Goal: Task Accomplishment & Management: Complete application form

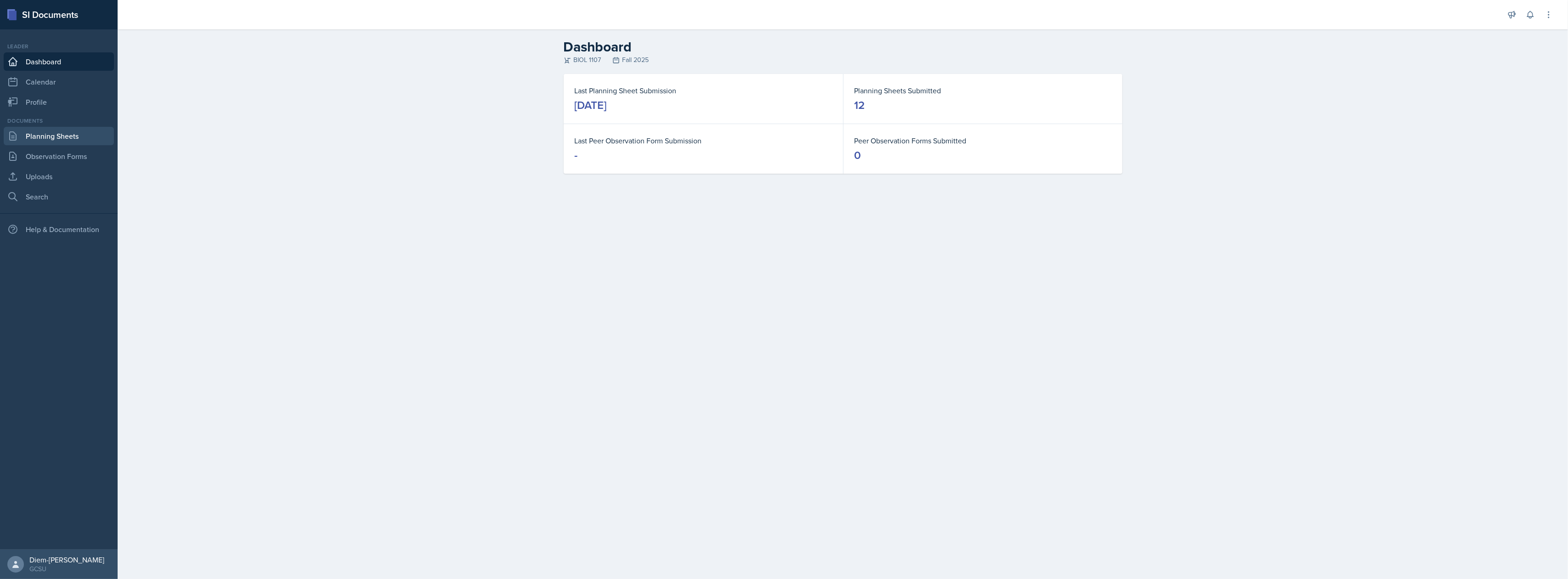
click at [38, 135] on link "Planning Sheets" at bounding box center [58, 136] width 110 height 18
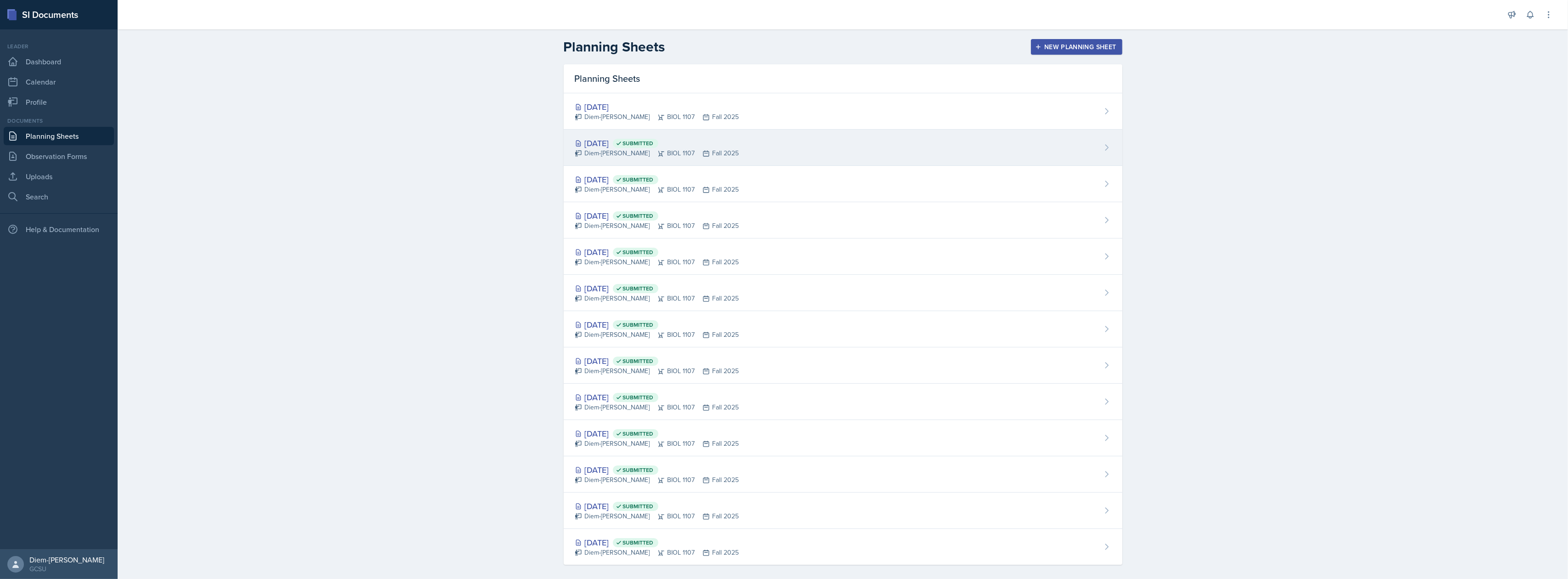
click at [632, 141] on div "[DATE] Submitted" at bounding box center [657, 143] width 164 height 12
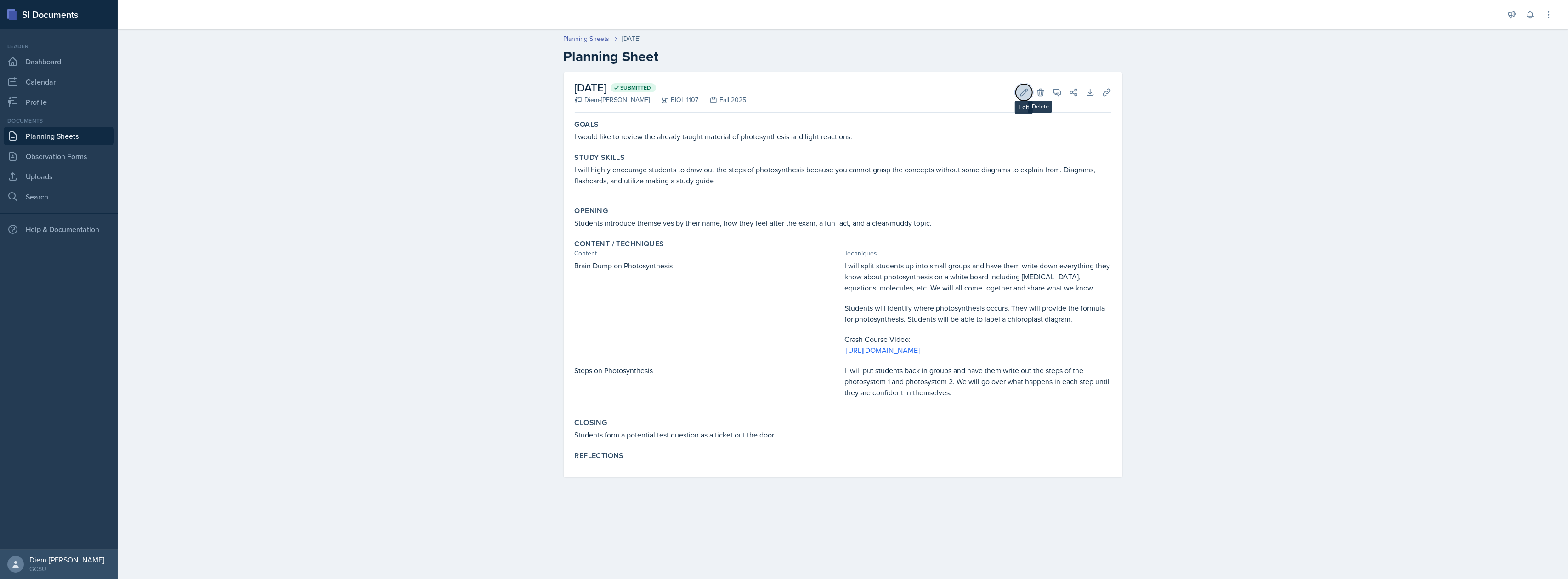
click at [1023, 93] on icon at bounding box center [1024, 92] width 9 height 9
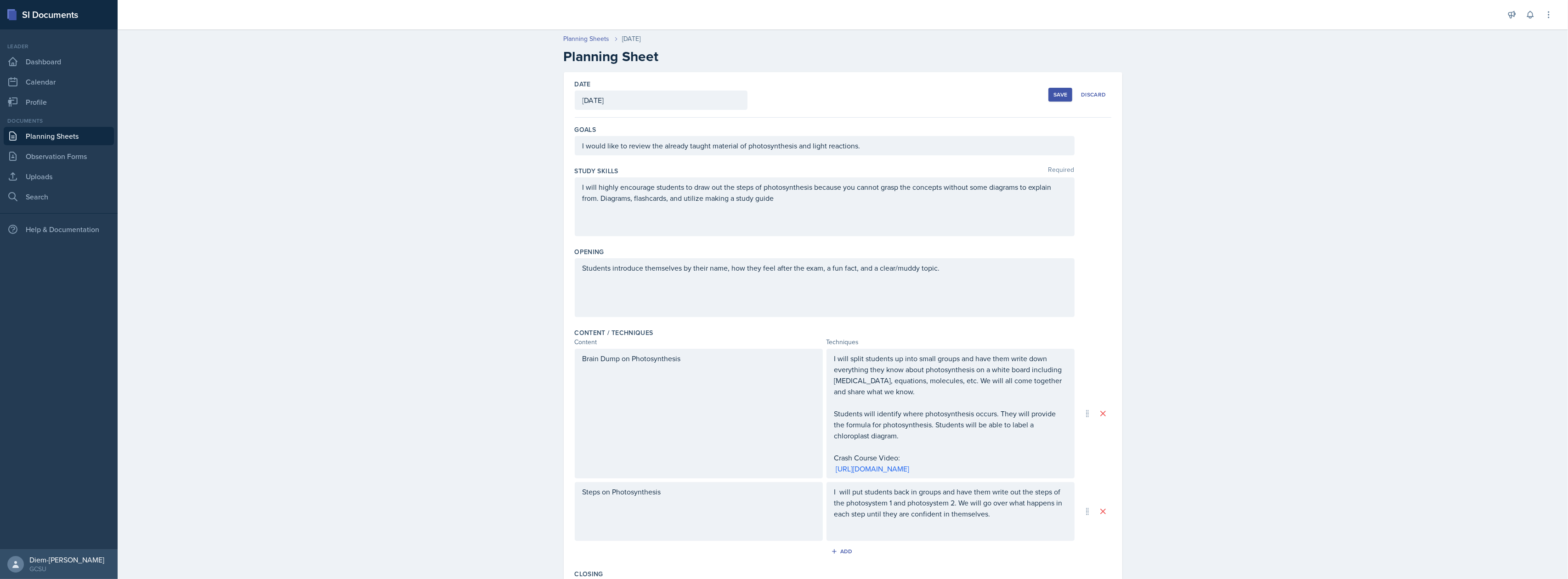
click at [743, 278] on div "Students introduce themselves by their name, how they feel after the exam, a fu…" at bounding box center [824, 287] width 500 height 59
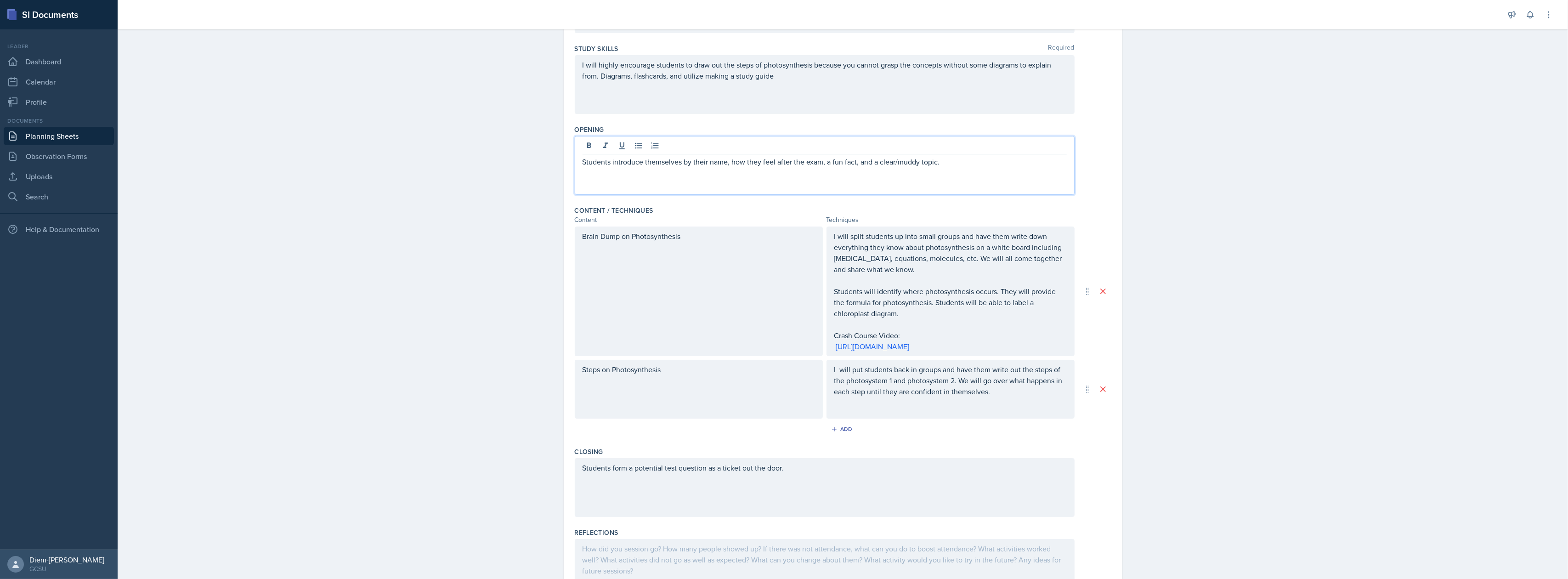
click at [673, 398] on div "Steps on Photosynthesis" at bounding box center [699, 389] width 248 height 59
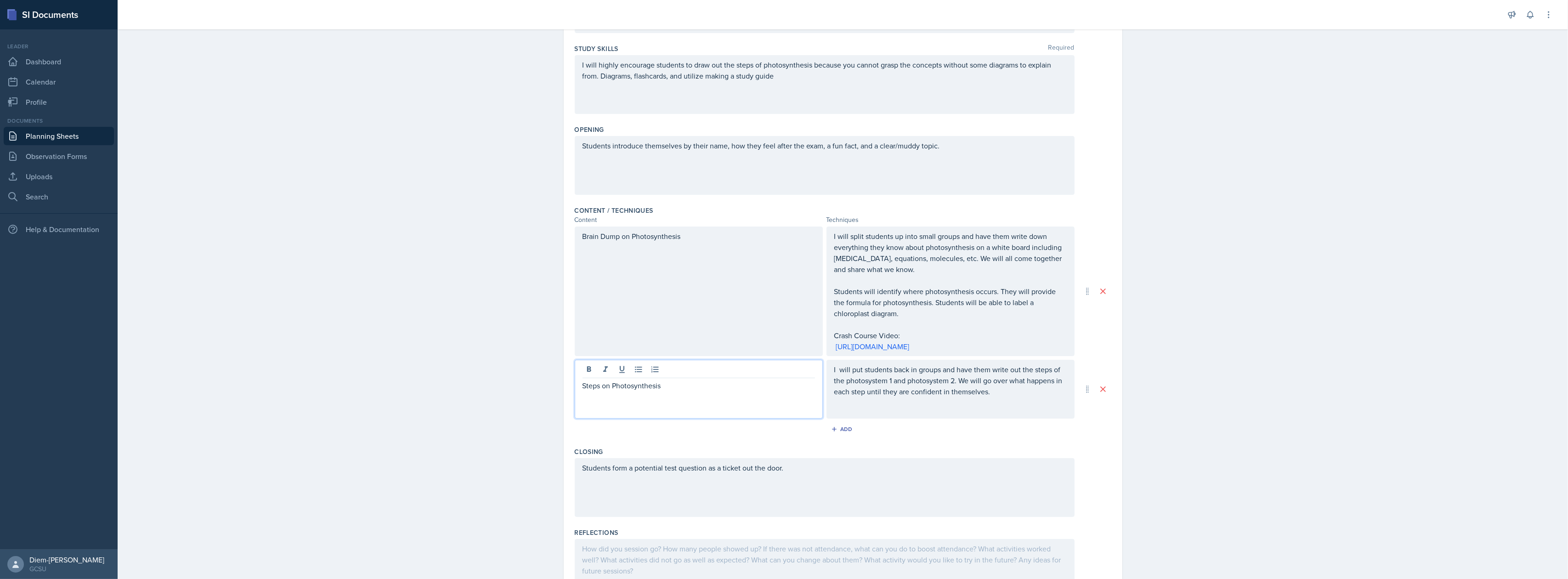
scroll to position [138, 0]
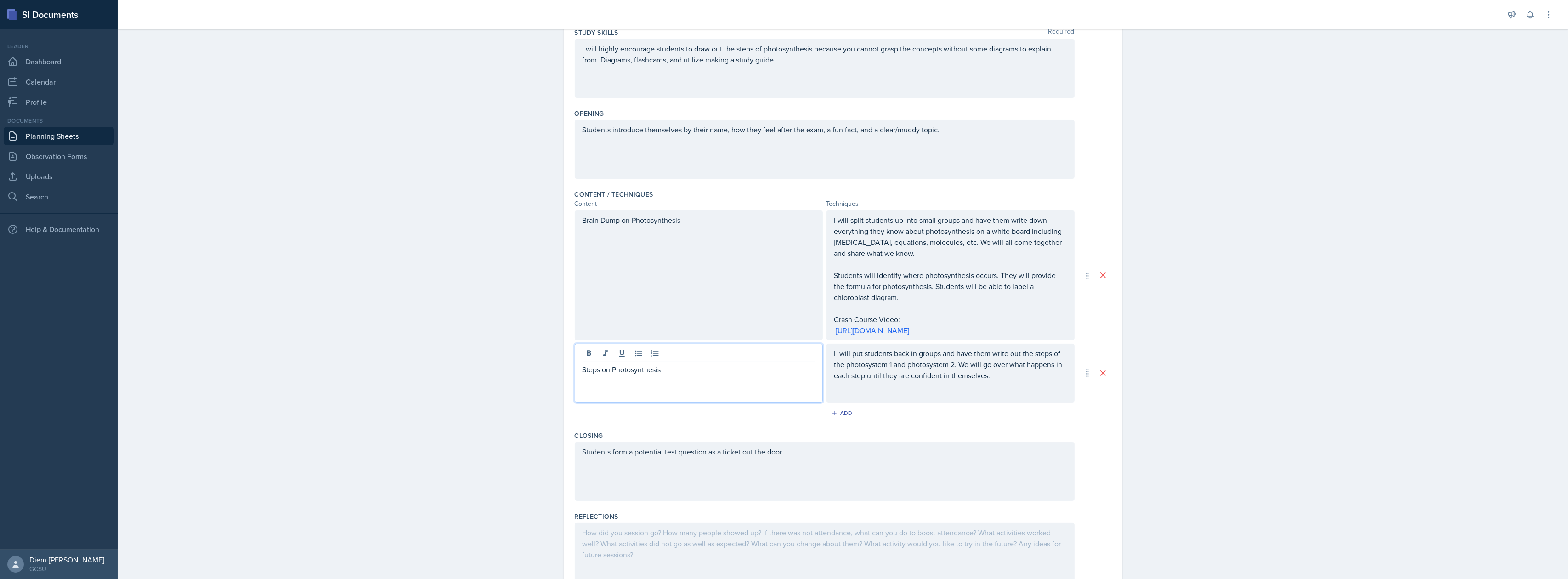
click at [705, 375] on p "Steps on Photosynthesis" at bounding box center [699, 370] width 233 height 11
click at [695, 248] on div "Brain Dump on Photosynthesis" at bounding box center [699, 275] width 248 height 130
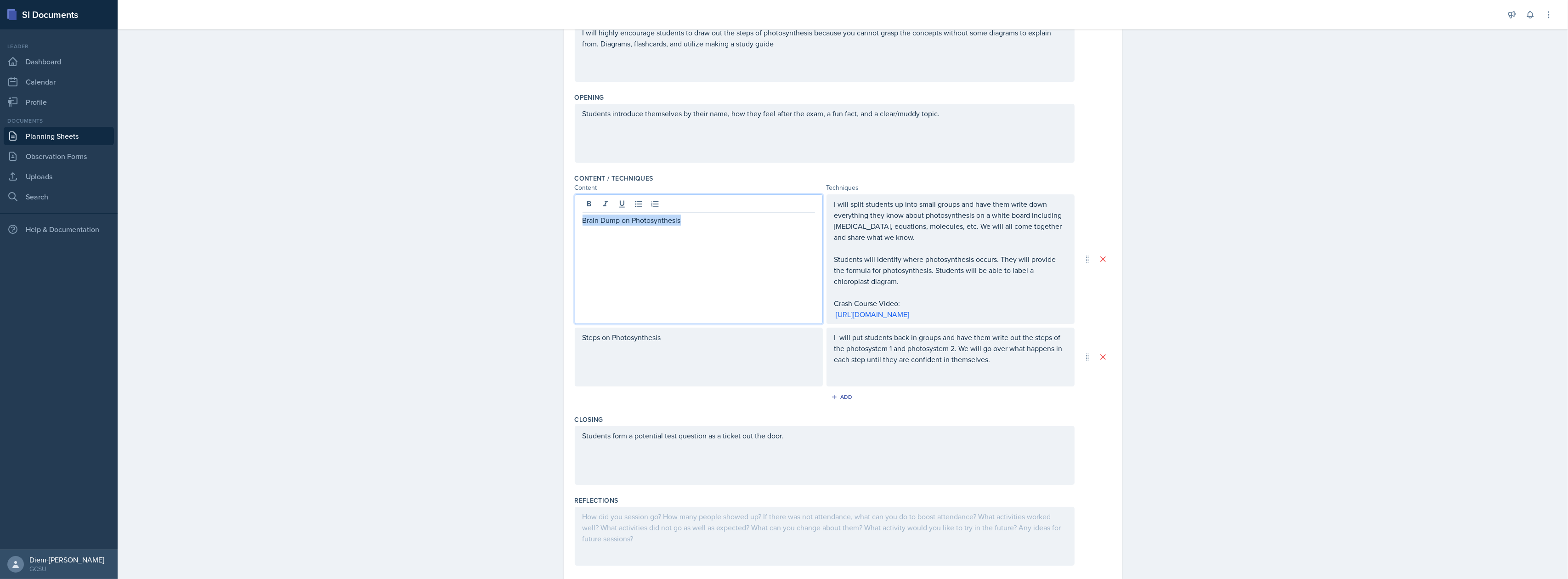
drag, startPoint x: 703, startPoint y: 217, endPoint x: 537, endPoint y: 215, distance: 166.0
click at [537, 215] on div "Planning Sheets [DATE] Planning Sheet Date [DATE] [DATE] 28 29 30 1 2 3 4 5 6 7…" at bounding box center [842, 236] width 1451 height 732
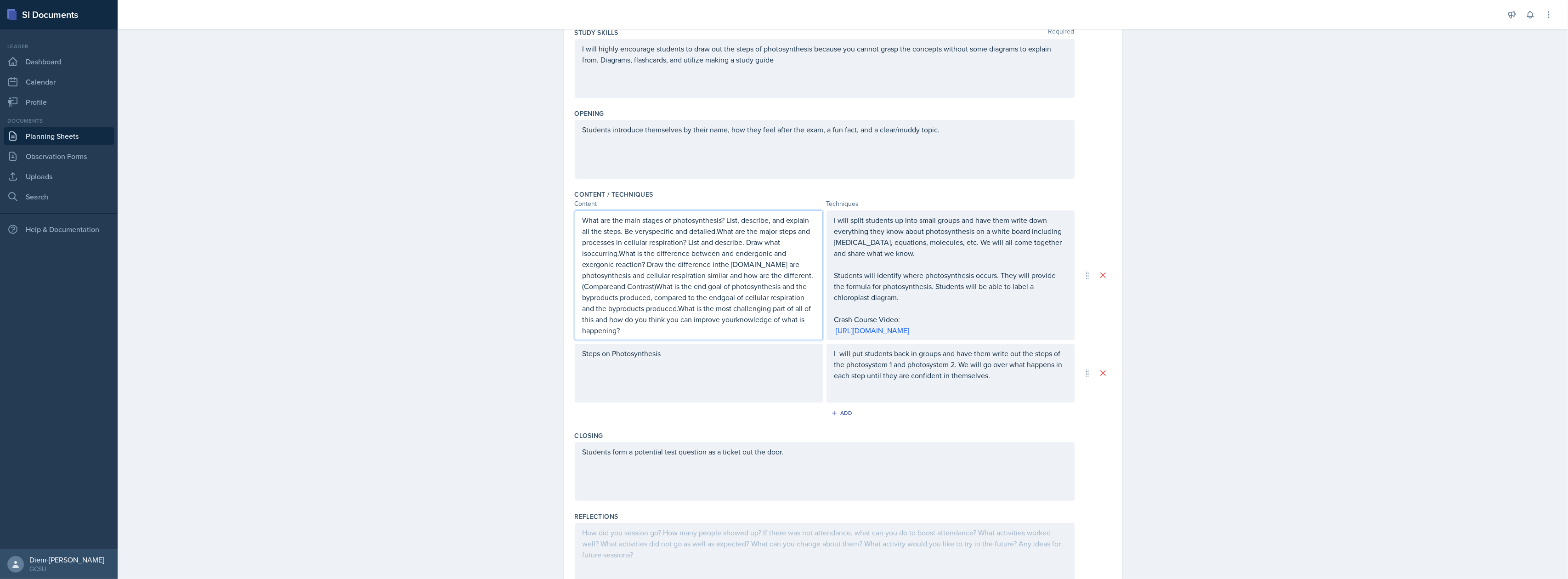
drag, startPoint x: 722, startPoint y: 219, endPoint x: 755, endPoint y: 230, distance: 34.8
click at [728, 220] on p "What are the main stages of photosynthesis? List, describe, and explain all the…" at bounding box center [699, 275] width 233 height 121
click at [723, 220] on p "What are the main stages of photosynthesis? List, describe, and explain all the…" at bounding box center [699, 275] width 233 height 121
click at [609, 242] on p "List, describe, and explain all the steps. Be veryspecific and detailed.What ar…" at bounding box center [699, 281] width 233 height 110
drag, startPoint x: 604, startPoint y: 243, endPoint x: 710, endPoint y: 259, distance: 107.2
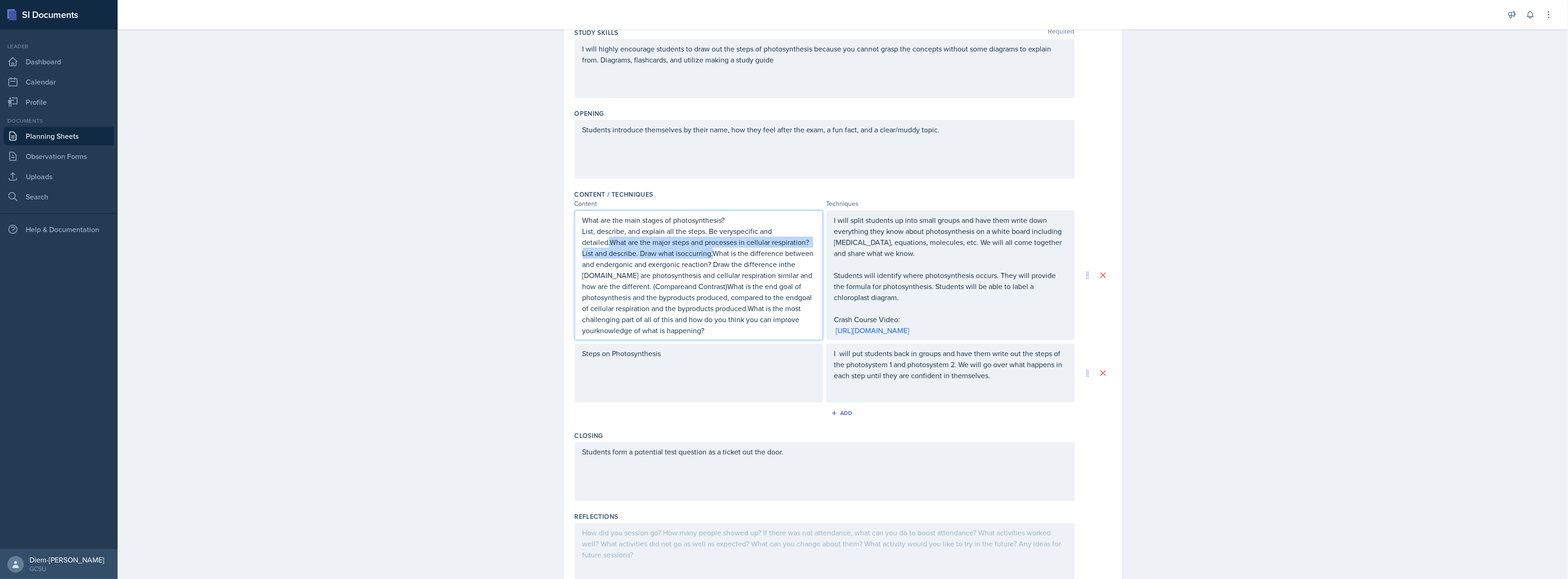
click at [710, 259] on p "List, describe, and explain all the steps. Be veryspecific and detailed.What ar…" at bounding box center [699, 281] width 233 height 110
click at [724, 220] on p "What are the main stages of photosynthesis?" at bounding box center [699, 220] width 233 height 11
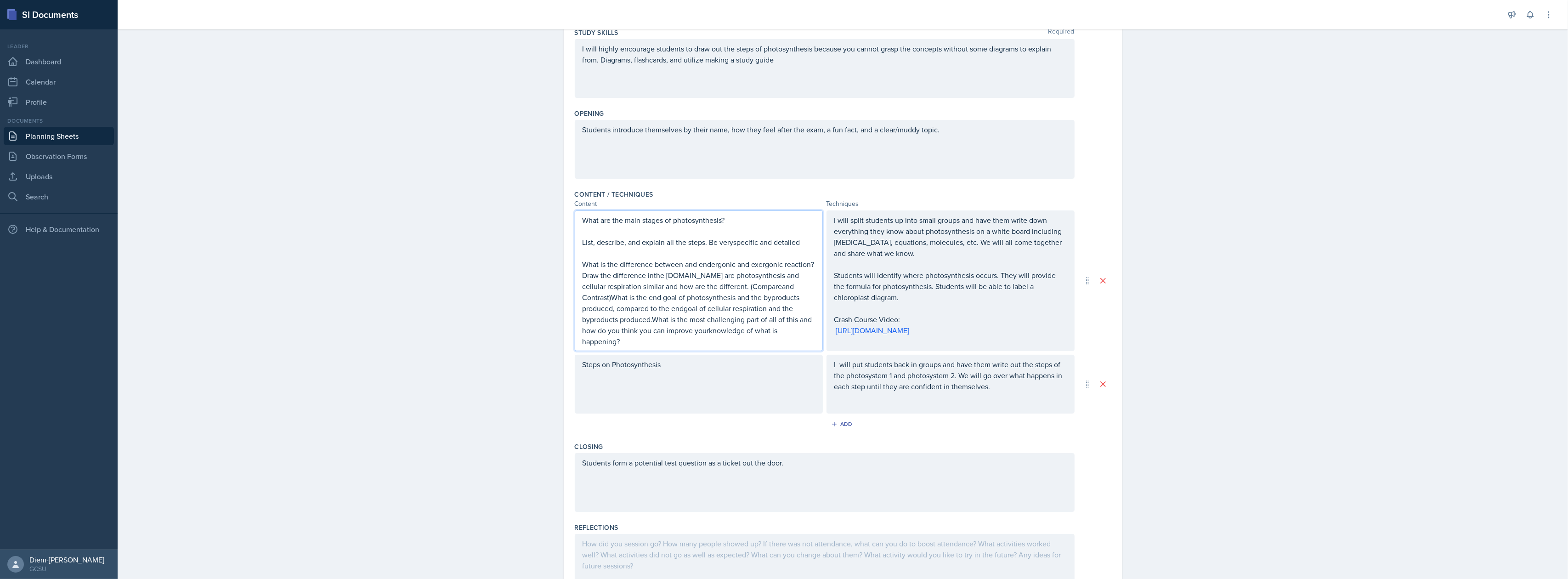
click at [732, 239] on p "List, describe, and explain all the steps. Be veryspecific and detailed" at bounding box center [699, 242] width 233 height 11
click at [740, 245] on p "List, describe, and explain all the steps. Be veryspecific and detailed" at bounding box center [699, 242] width 233 height 11
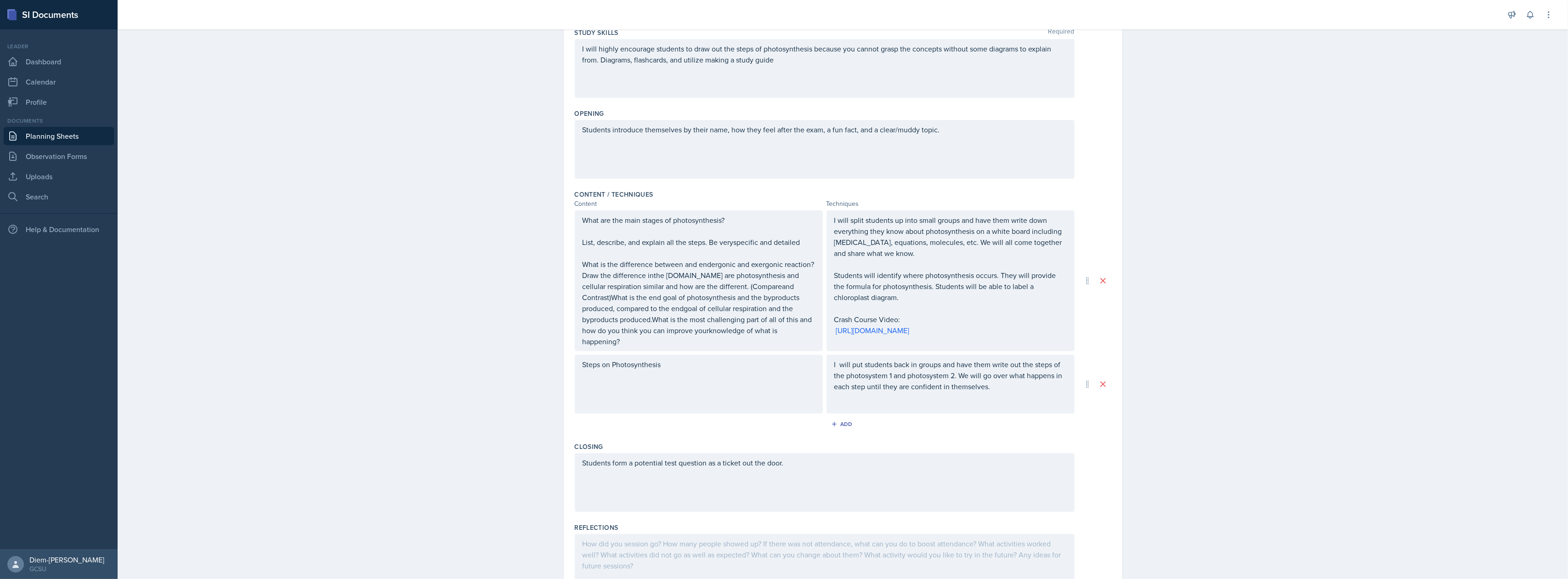
click at [575, 241] on div "What are the main stages of photosynthesis? List, describe, and explain all the…" at bounding box center [699, 281] width 248 height 141
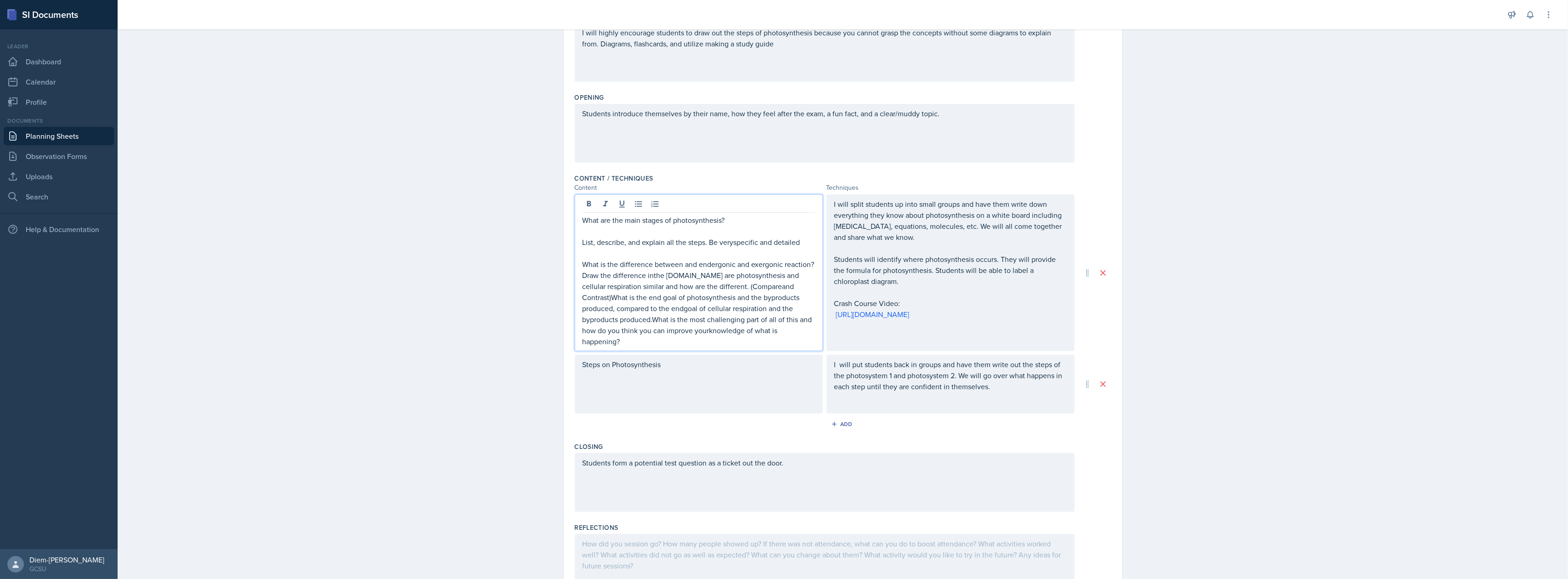
click at [577, 244] on div "What are the main stages of photosynthesis? List, describe, and explain all the…" at bounding box center [699, 272] width 248 height 156
click at [583, 240] on p "List, describe, and explain all the steps. Be veryspecific and detailed" at bounding box center [699, 242] width 233 height 11
click at [583, 241] on p "List, describe, and explain all the steps. Be veryspecific and detailed" at bounding box center [699, 242] width 233 height 11
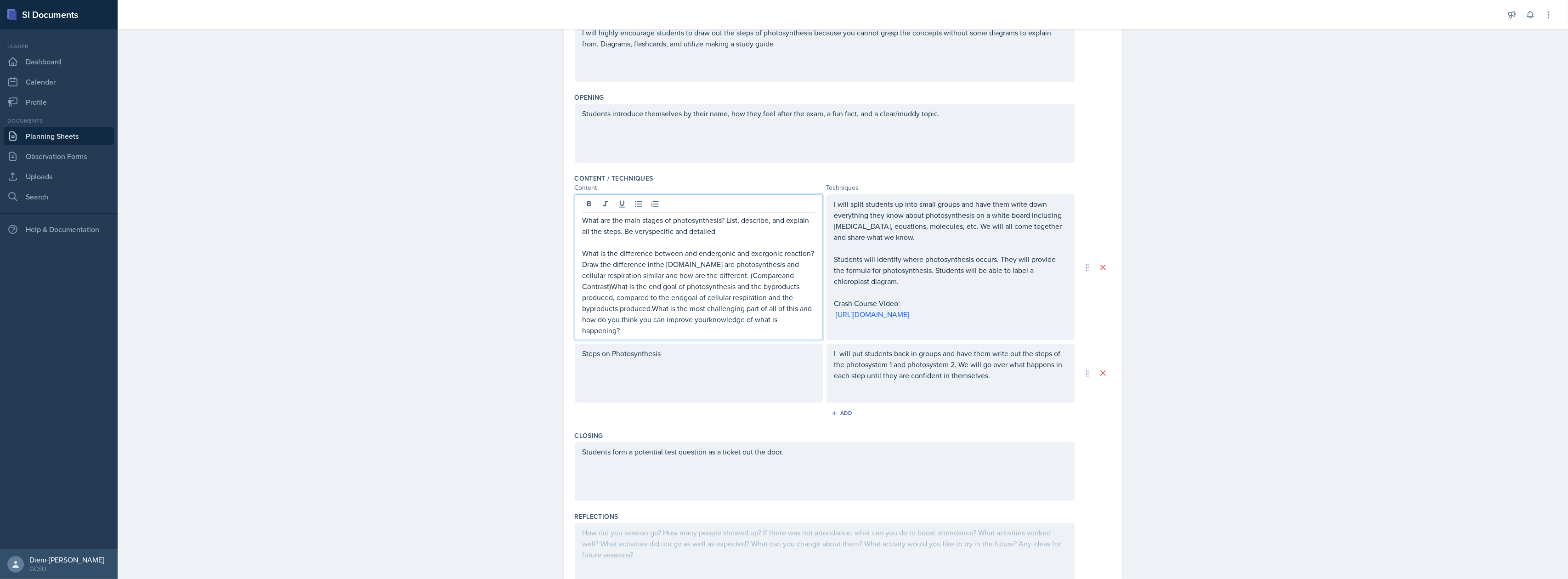
click at [701, 231] on p "What are the main stages of photosynthesis? List, describe, and explain all the…" at bounding box center [699, 225] width 233 height 22
click at [648, 230] on p "What are the main stages of photosynthesis? List, describe, and explain all the…" at bounding box center [699, 225] width 233 height 22
click at [645, 233] on p "What are the main stages of photosynthesis? List, describe, and explain all the…" at bounding box center [699, 225] width 233 height 22
click at [693, 254] on p "What is the difference between and endergonic and exergonic reaction? Draw the …" at bounding box center [699, 292] width 233 height 88
click at [675, 271] on p "What is the difference between and endergonic and exergonic reaction? Draw the …" at bounding box center [699, 292] width 233 height 88
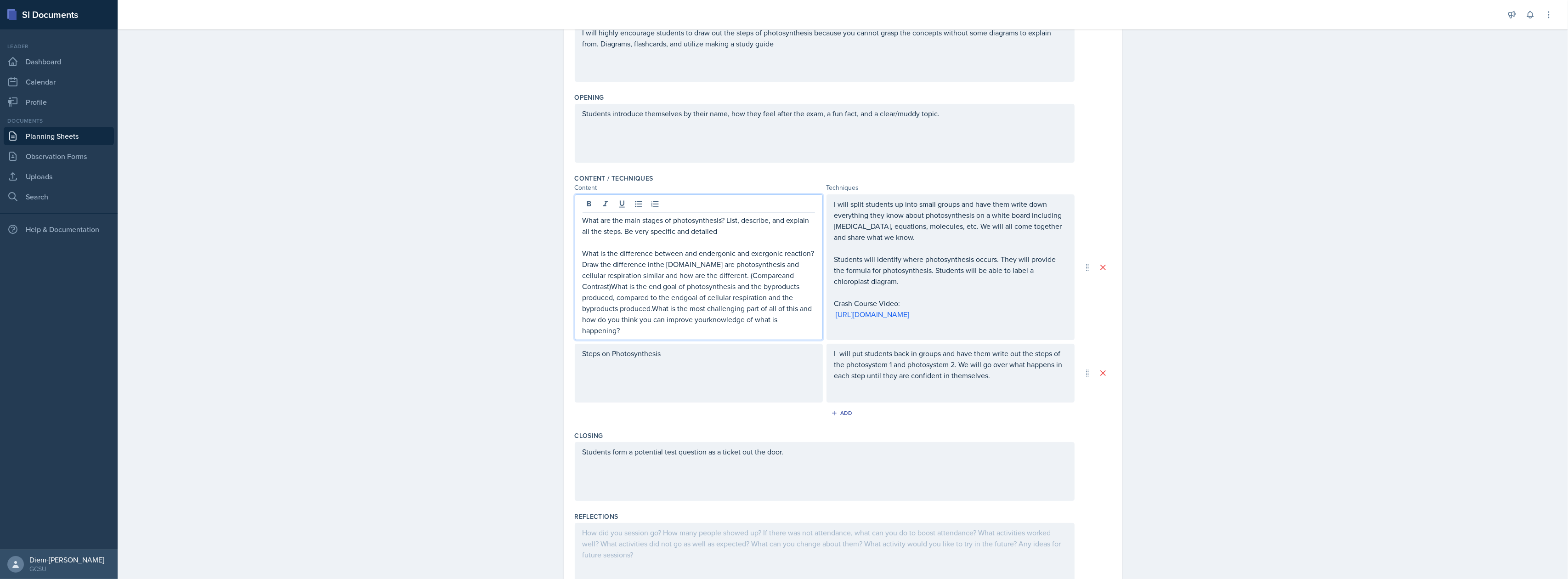
click at [651, 265] on p "What is the difference between and endergonic and exergonic reaction? Draw the …" at bounding box center [699, 292] width 233 height 88
click at [687, 267] on p "What is the difference between and endergonic and exergonic reaction? Draw the …" at bounding box center [699, 292] width 233 height 88
click at [759, 269] on p "What is the difference between and endergonic and exergonic reaction? Draw the …" at bounding box center [699, 292] width 233 height 88
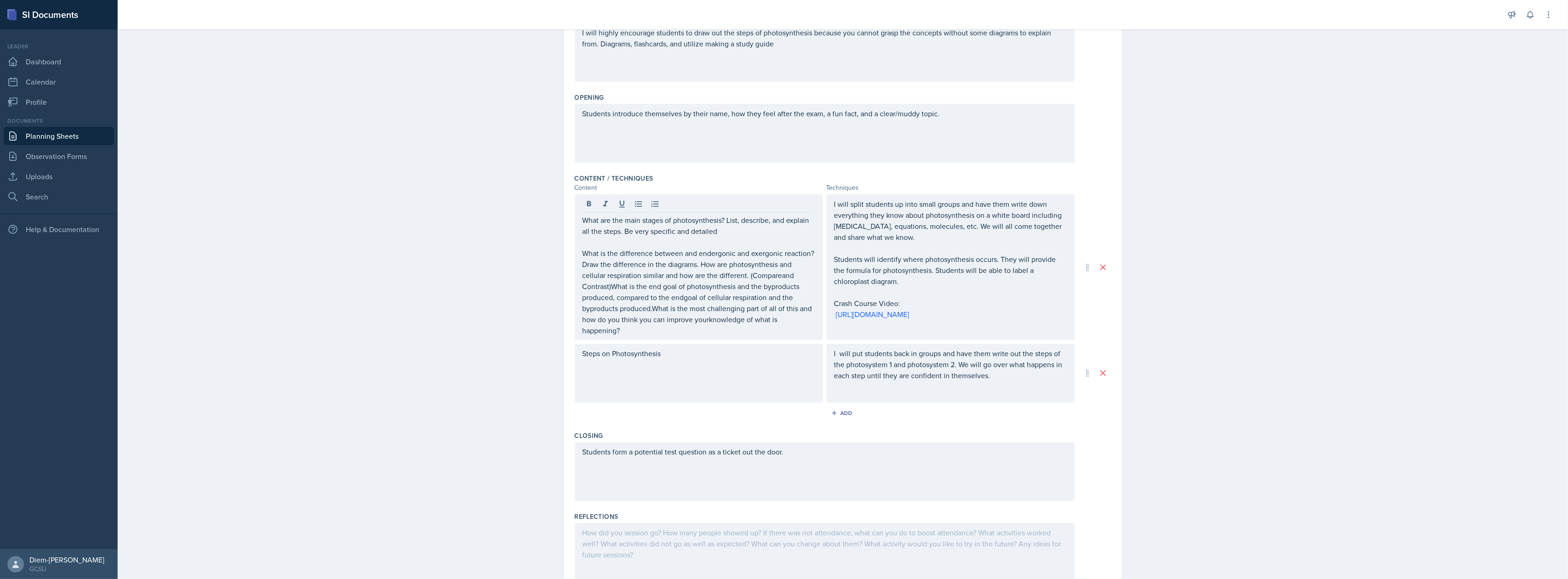
click at [575, 267] on div "What are the main stages of photosynthesis? List, describe, and explain all the…" at bounding box center [699, 267] width 248 height 146
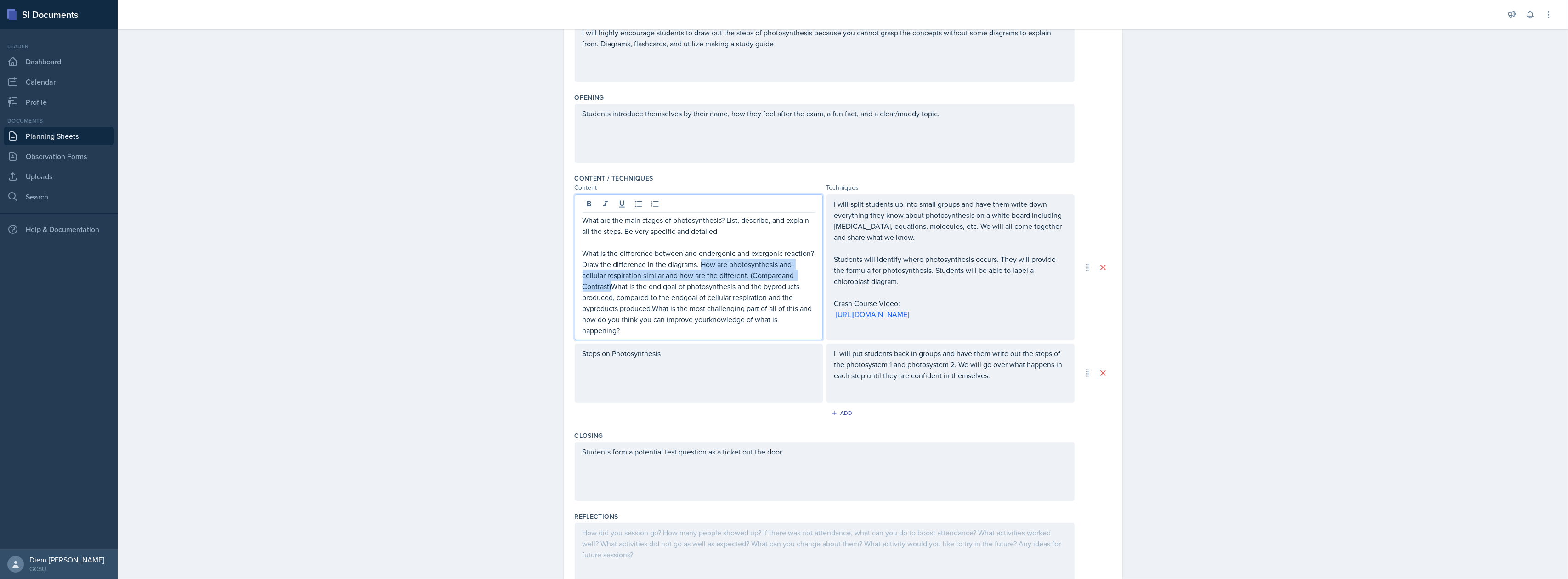
drag, startPoint x: 696, startPoint y: 265, endPoint x: 607, endPoint y: 286, distance: 91.4
click at [607, 286] on p "What is the difference between and endergonic and exergonic reaction? Draw the …" at bounding box center [699, 292] width 233 height 88
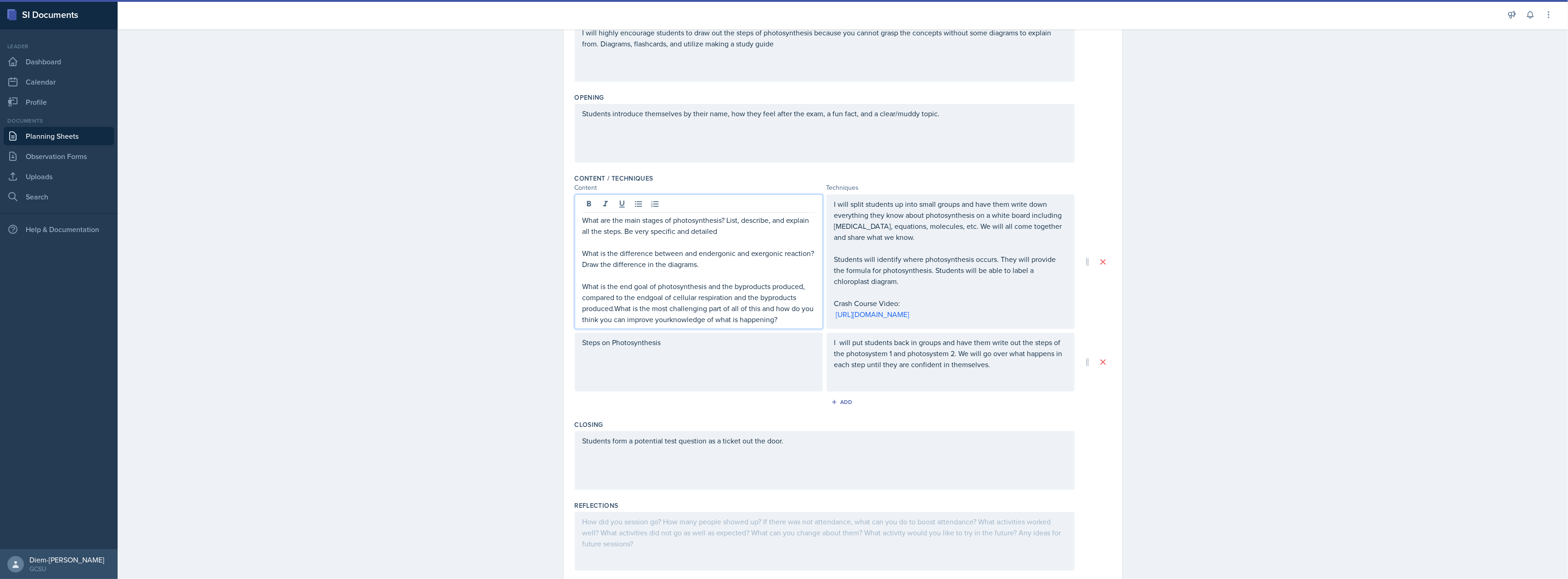
click at [638, 297] on p "What is the end goal of photosynthesis and the byproducts produced, compared to…" at bounding box center [699, 303] width 233 height 44
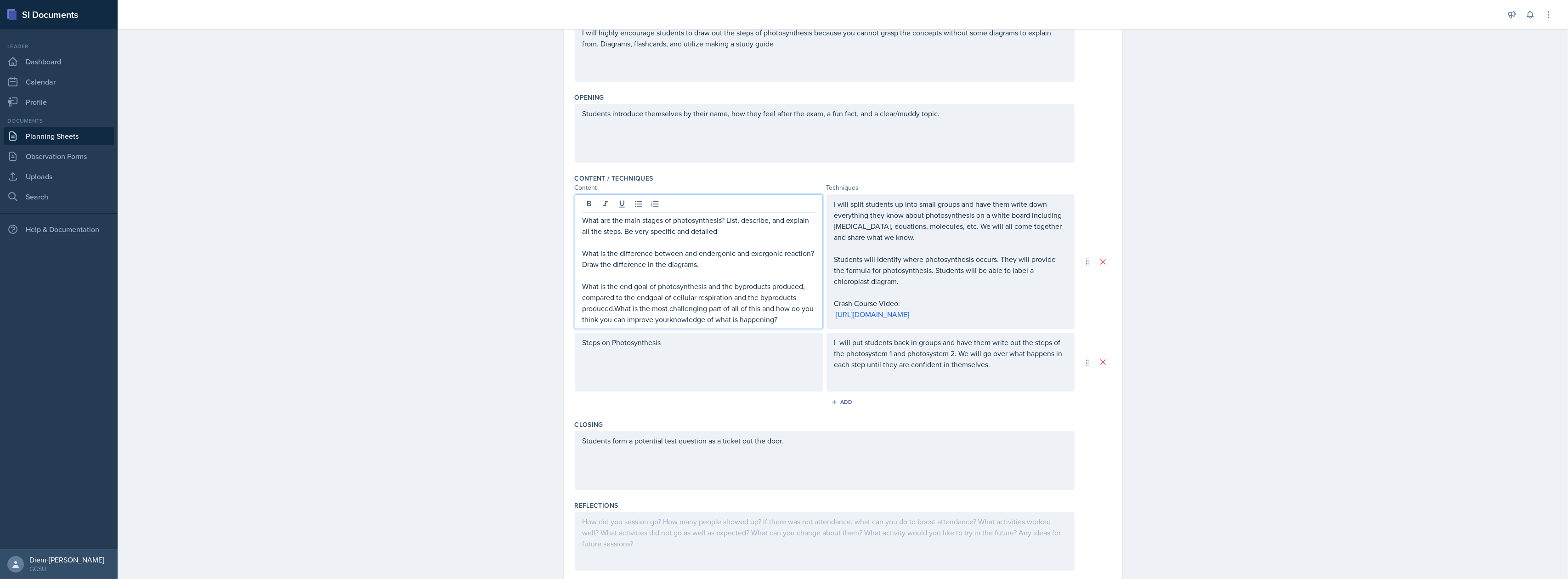
click at [647, 301] on p "What is the end goal of photosynthesis and the byproducts produced, compared to…" at bounding box center [699, 303] width 233 height 44
click at [797, 295] on p "What is the end goal of photosynthesis and the byproducts produced, compared to…" at bounding box center [699, 303] width 233 height 44
drag, startPoint x: 800, startPoint y: 289, endPoint x: 611, endPoint y: 314, distance: 190.6
click at [611, 314] on p "What is the end goal of photosynthesis and the byproducts produced, compared to…" at bounding box center [699, 303] width 233 height 44
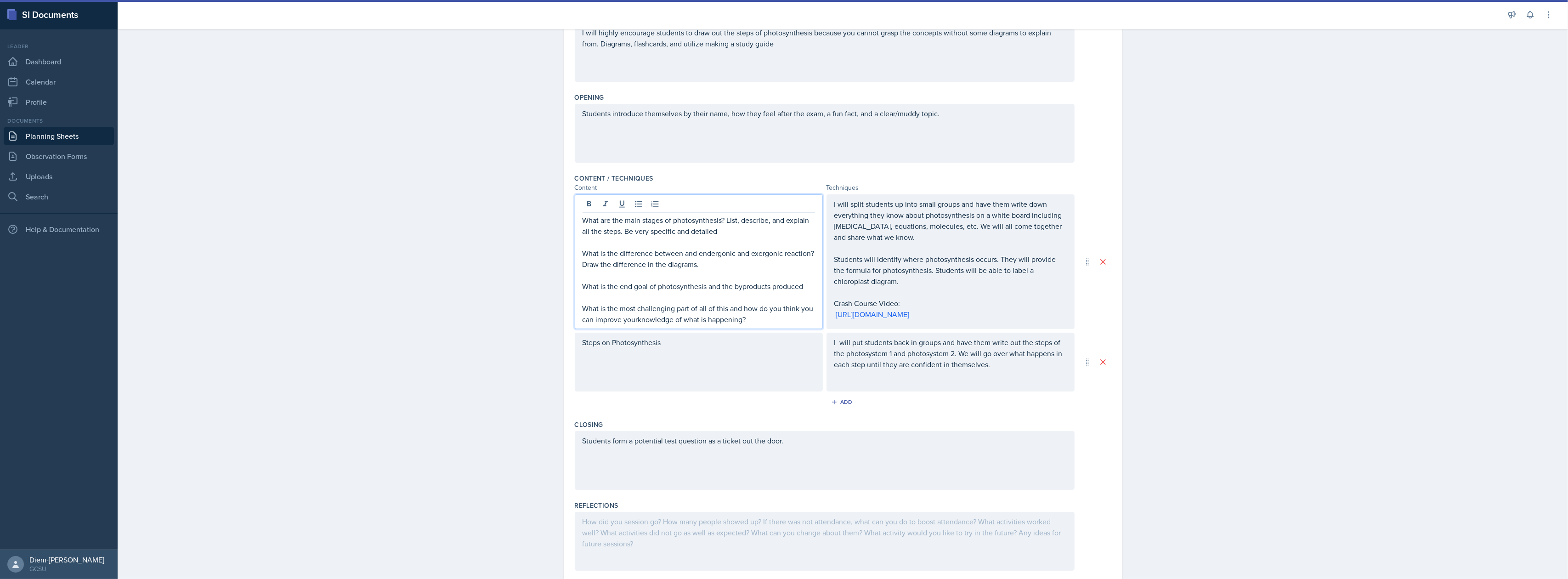
click at [744, 315] on p "What is the most challenging part of all of this and how do you think you can i…" at bounding box center [699, 314] width 233 height 22
click at [636, 320] on p "What is the most challenging part of all of this and how do you think you can i…" at bounding box center [699, 314] width 233 height 22
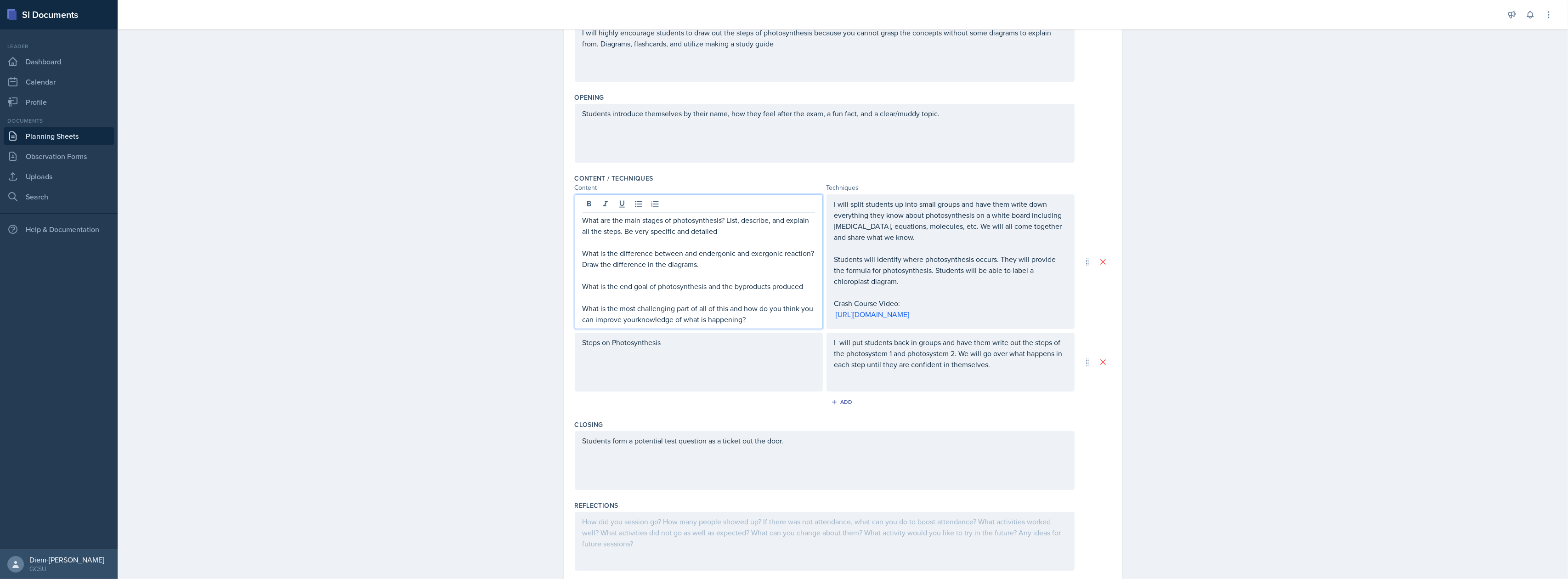
click at [632, 321] on p "What is the most challenging part of all of this and how do you think you can i…" at bounding box center [699, 314] width 233 height 22
click at [635, 321] on p "What is the most challenging part of all of this and how do you think you can i…" at bounding box center [699, 314] width 233 height 22
click at [771, 284] on p "What is the end goal of photosynthesis and the byproducts produced" at bounding box center [699, 286] width 233 height 11
click at [866, 233] on p "I will split students up into small groups and have them write down everything …" at bounding box center [951, 220] width 233 height 44
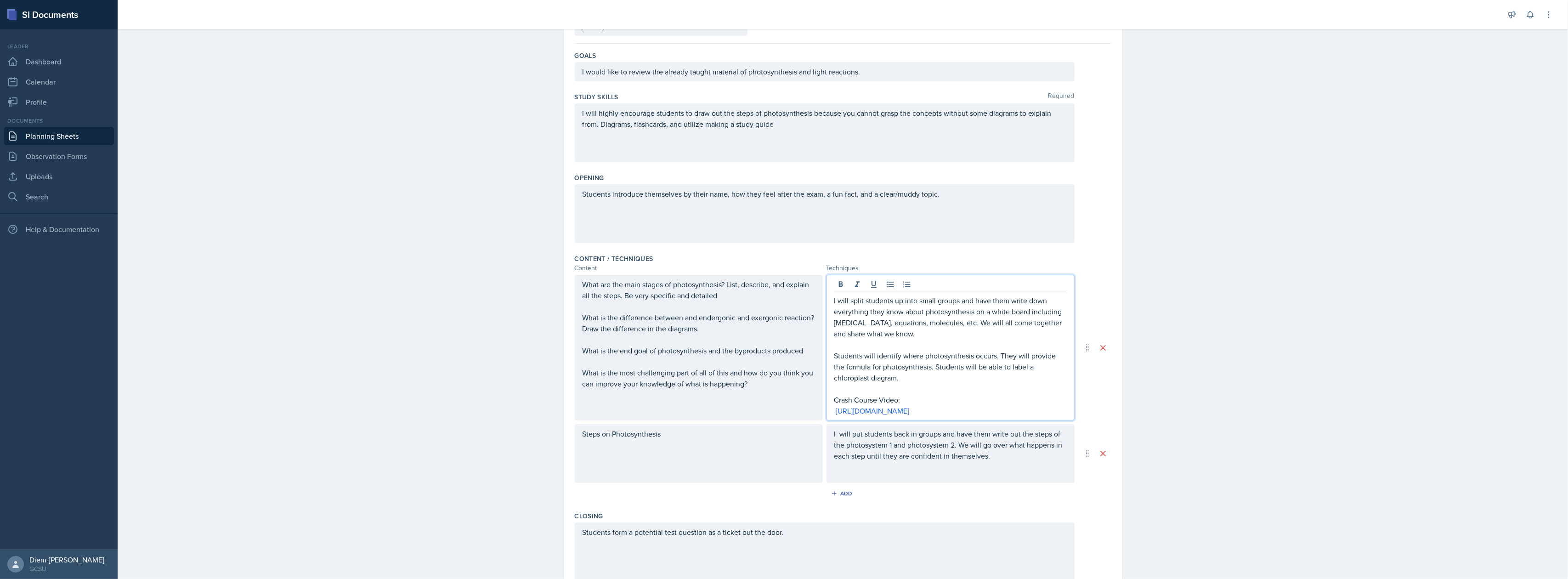
scroll to position [12, 0]
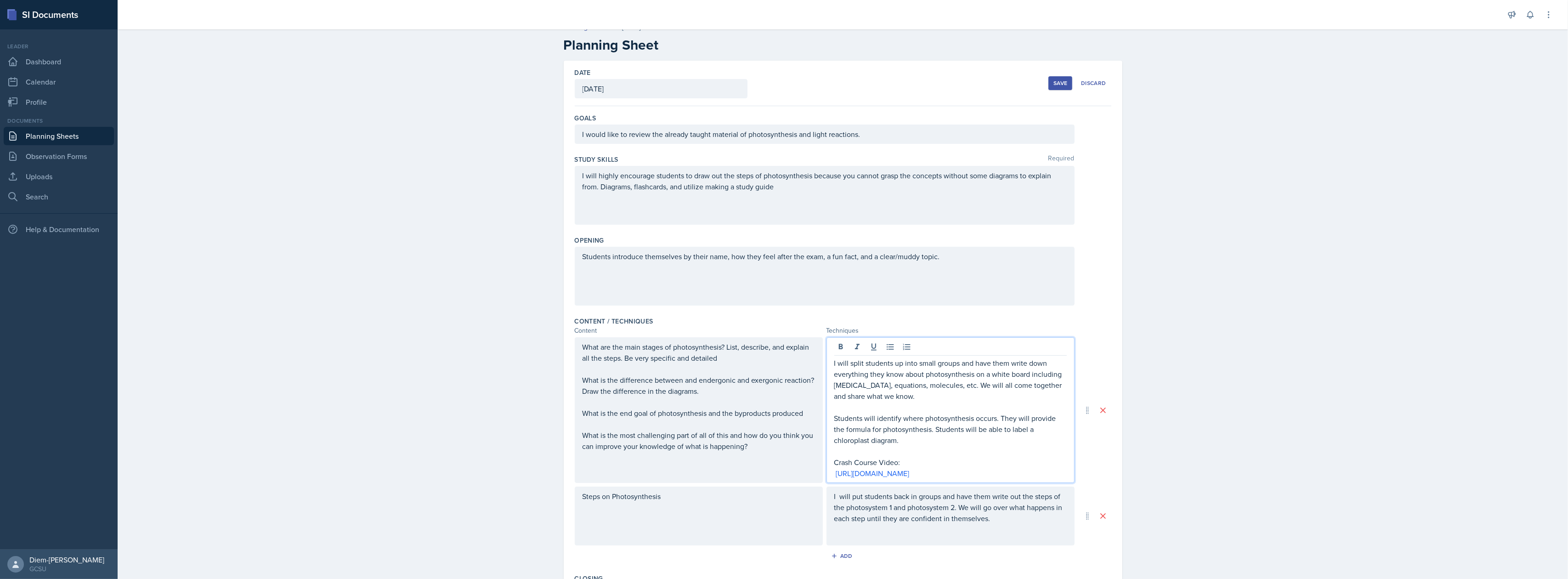
click at [658, 263] on div "Students introduce themselves by their name, how they feel after the exam, a fu…" at bounding box center [824, 276] width 500 height 59
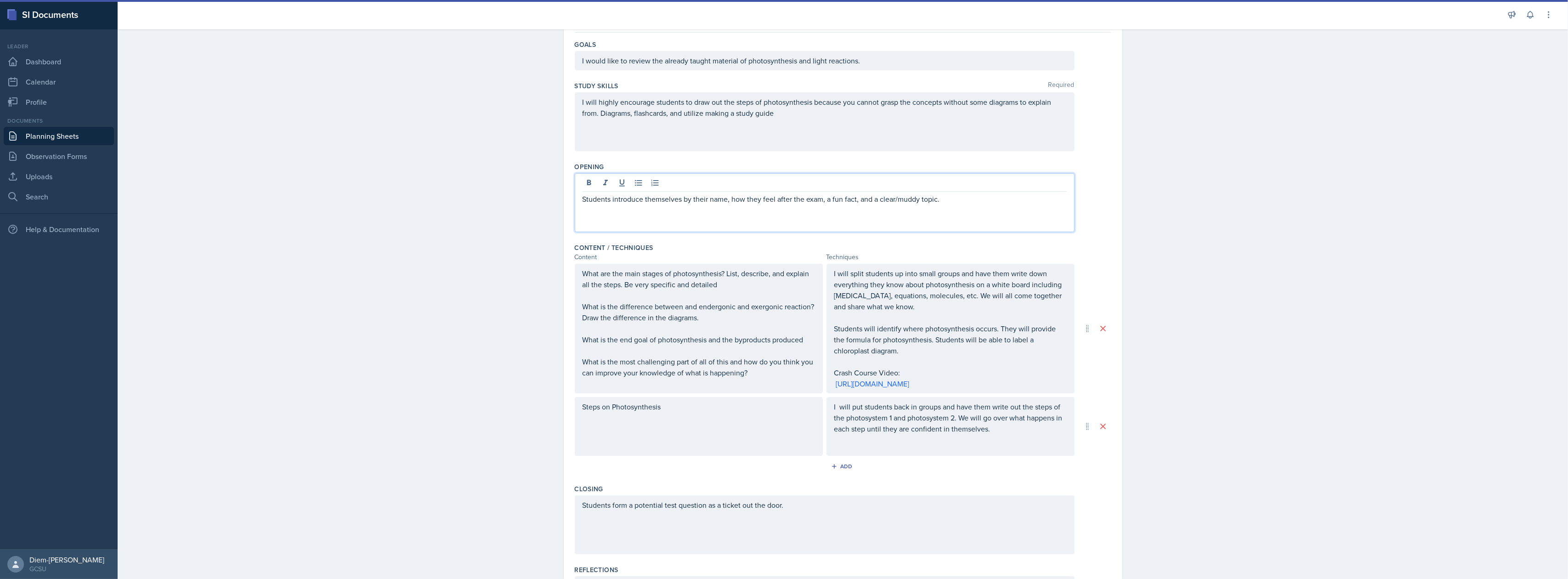
scroll to position [0, 0]
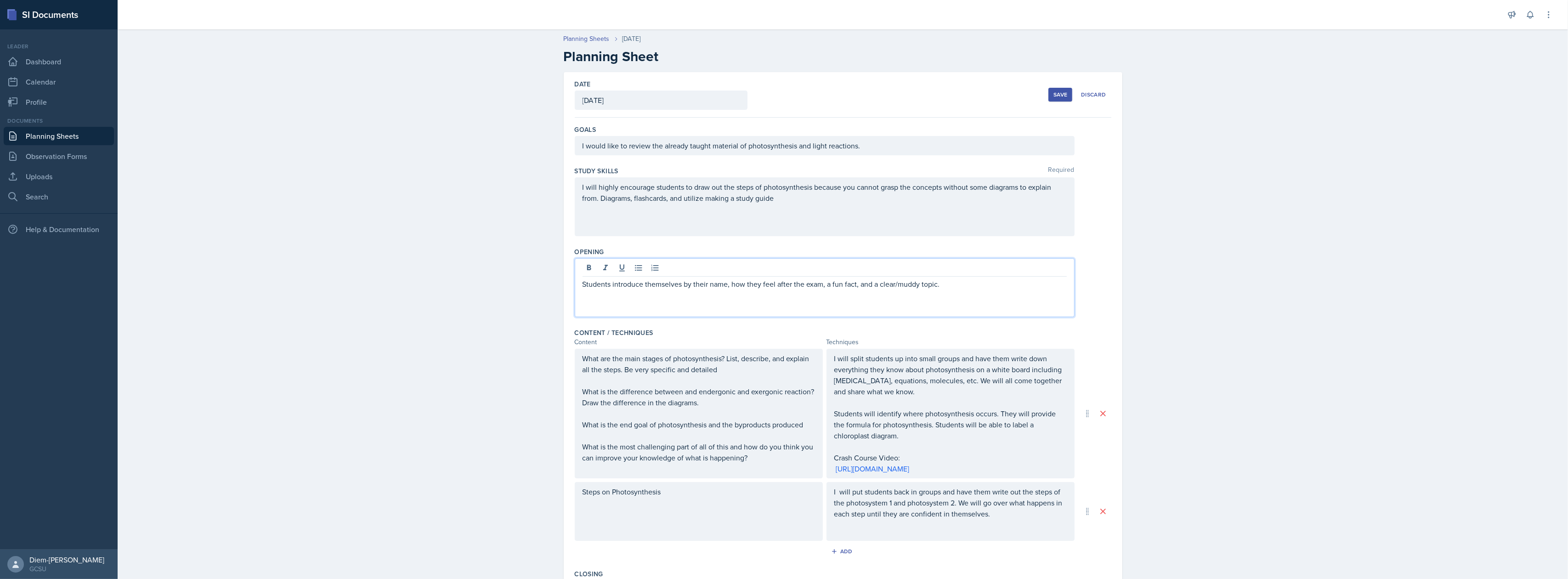
click at [857, 399] on div "I will split students up into small groups and have them write down everything …" at bounding box center [951, 413] width 233 height 121
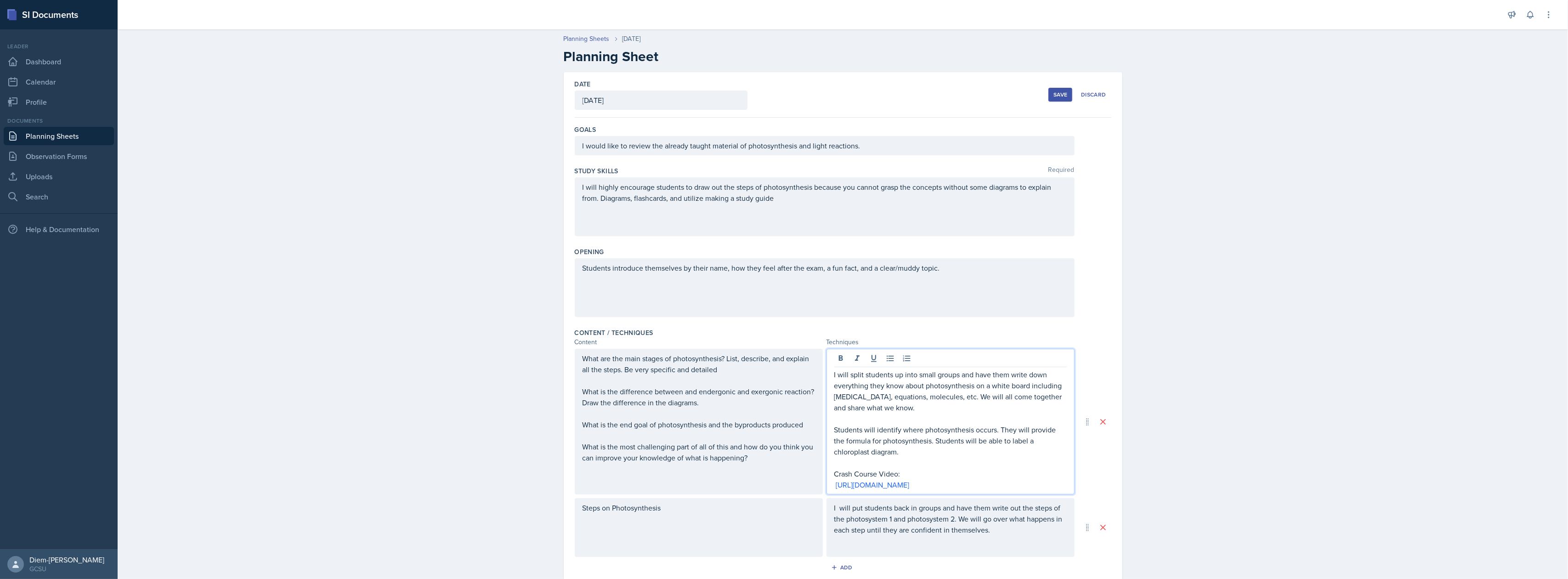
click at [931, 408] on p "I will split students up into small groups and have them write down everything …" at bounding box center [951, 391] width 233 height 44
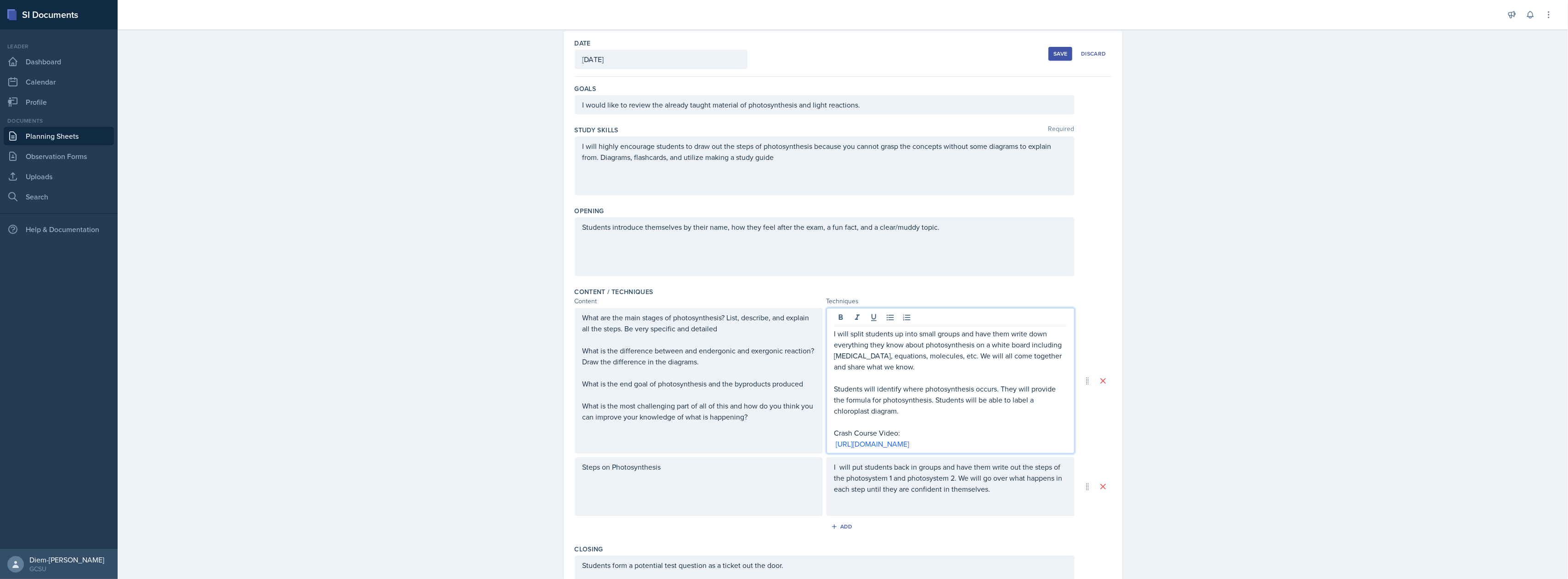
scroll to position [61, 0]
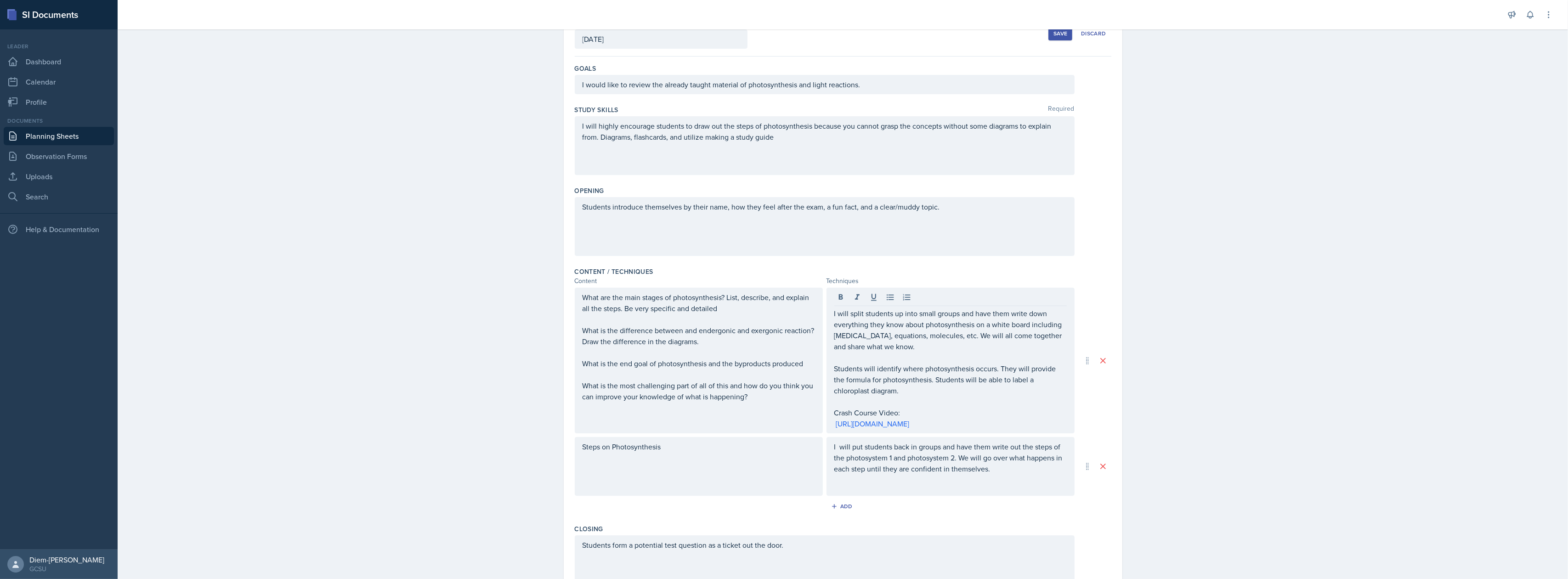
click at [1019, 486] on div "I will put students back in groups and have them write out the steps of the pho…" at bounding box center [951, 466] width 248 height 59
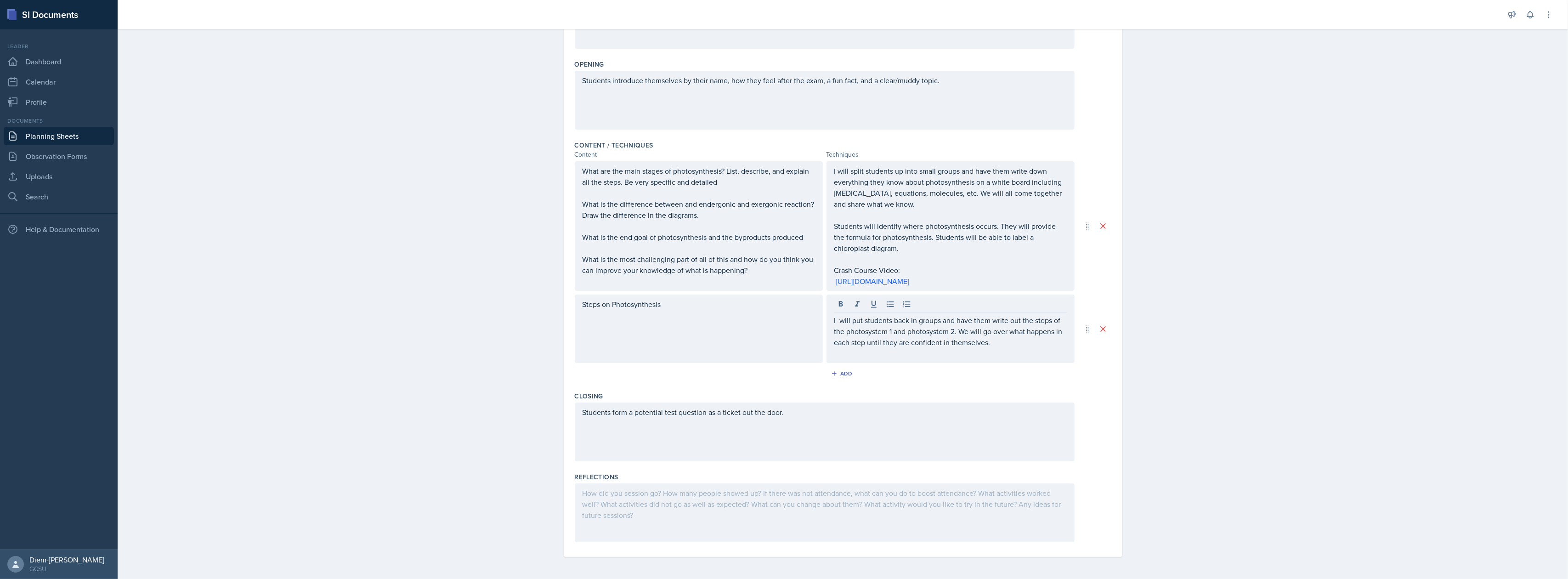
click at [883, 430] on div "Students form a potential test question as a ticket out the door." at bounding box center [824, 432] width 500 height 59
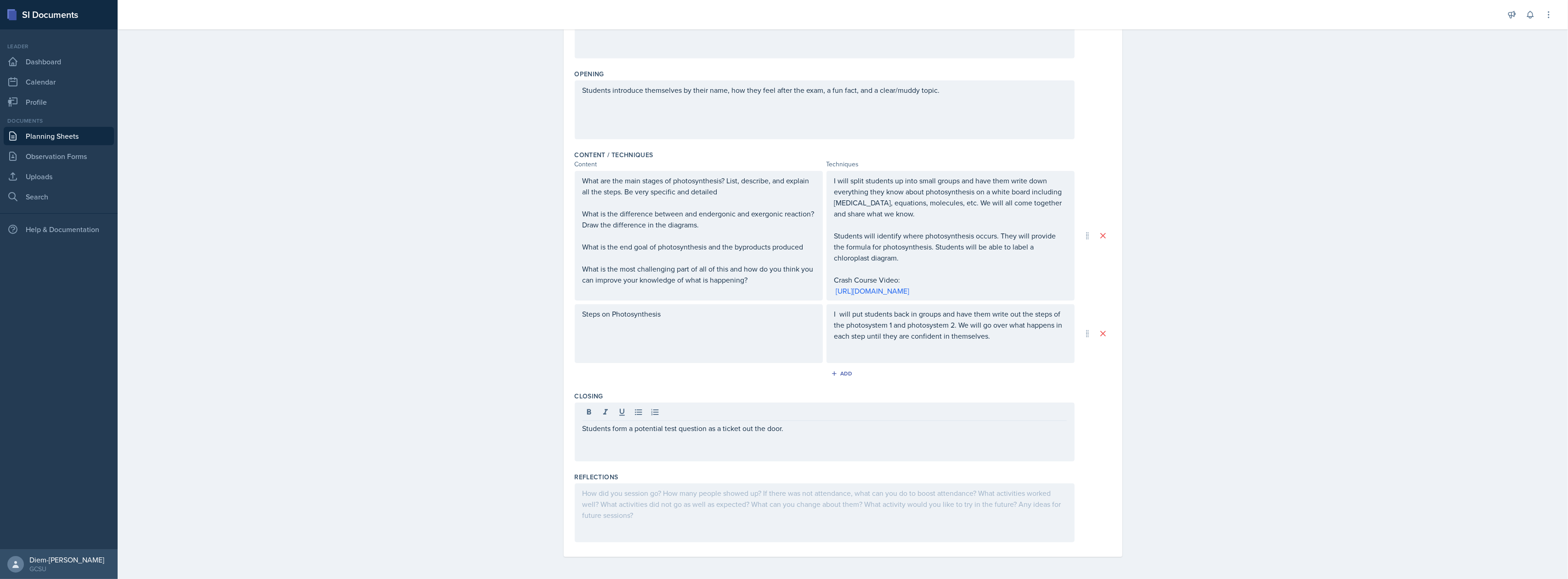
click at [866, 434] on div "Students form a potential test question as a ticket out the door." at bounding box center [824, 432] width 500 height 59
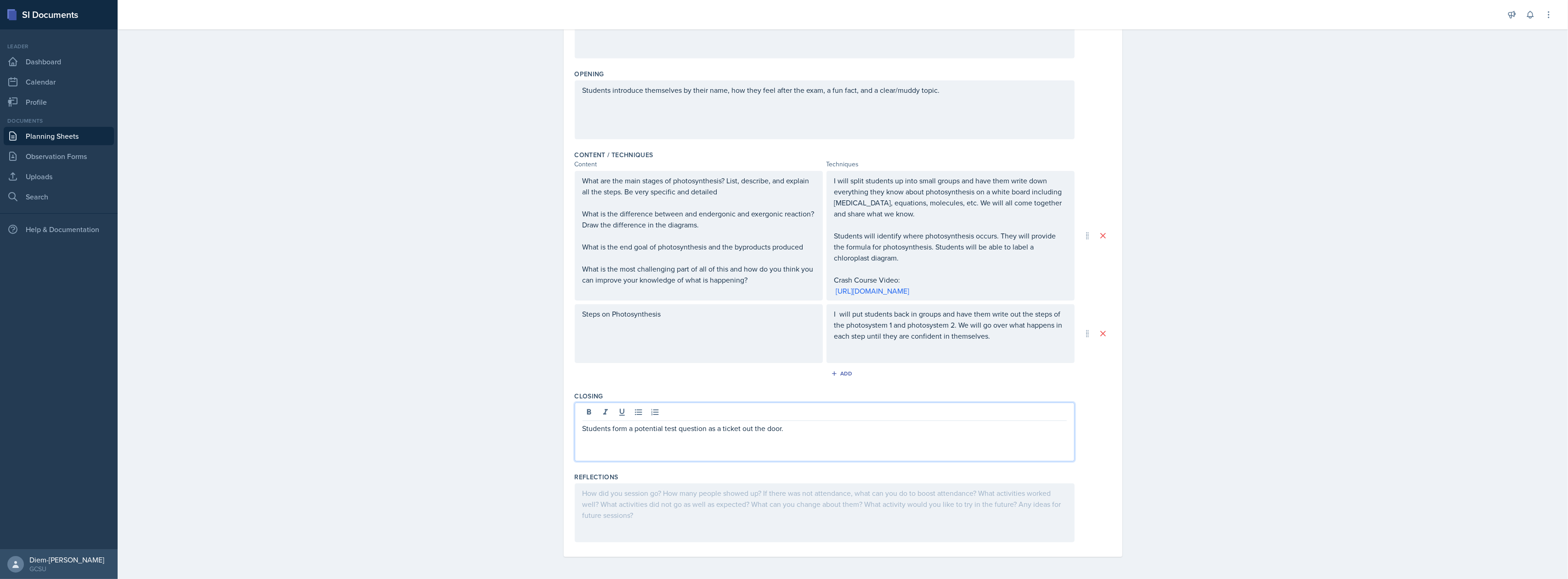
click at [840, 430] on p "Students form a potential test question as a ticket out the door." at bounding box center [825, 428] width 485 height 11
click at [990, 258] on p "Students will identify where photosynthesis occurs. They will provide the formu…" at bounding box center [951, 247] width 233 height 33
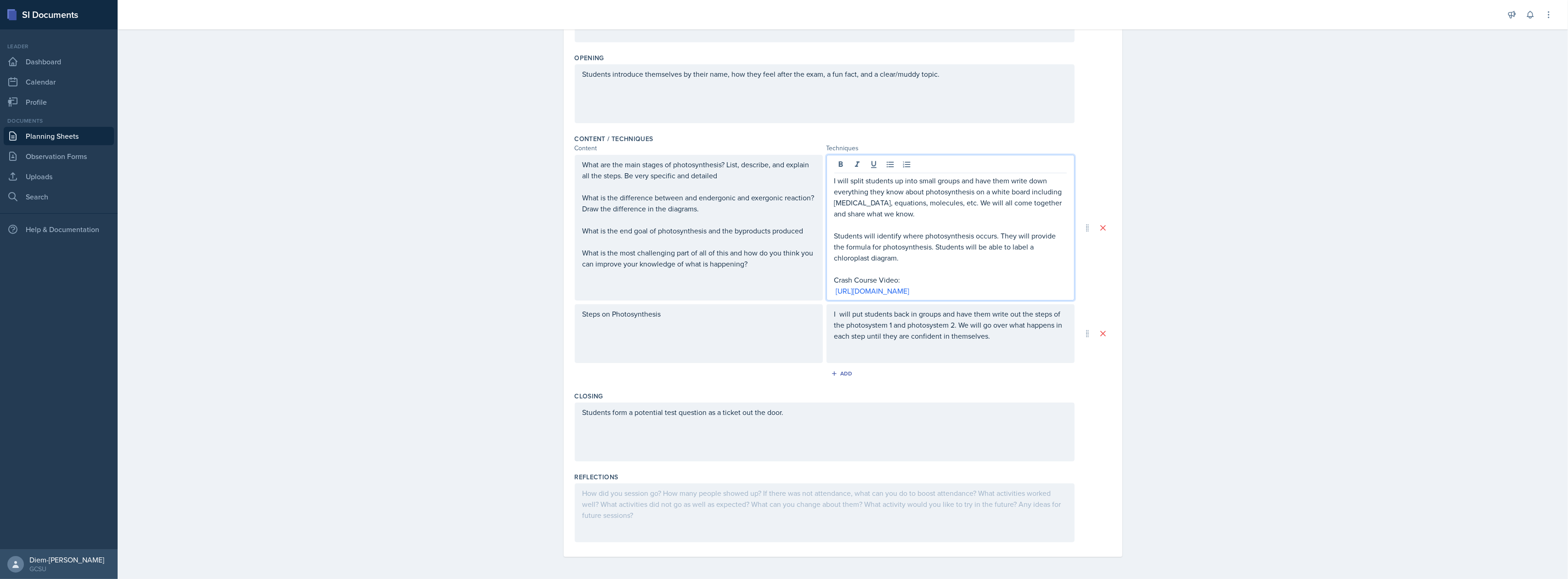
click at [1017, 342] on div "I will put students back in groups and have them write out the steps of the pho…" at bounding box center [951, 330] width 233 height 44
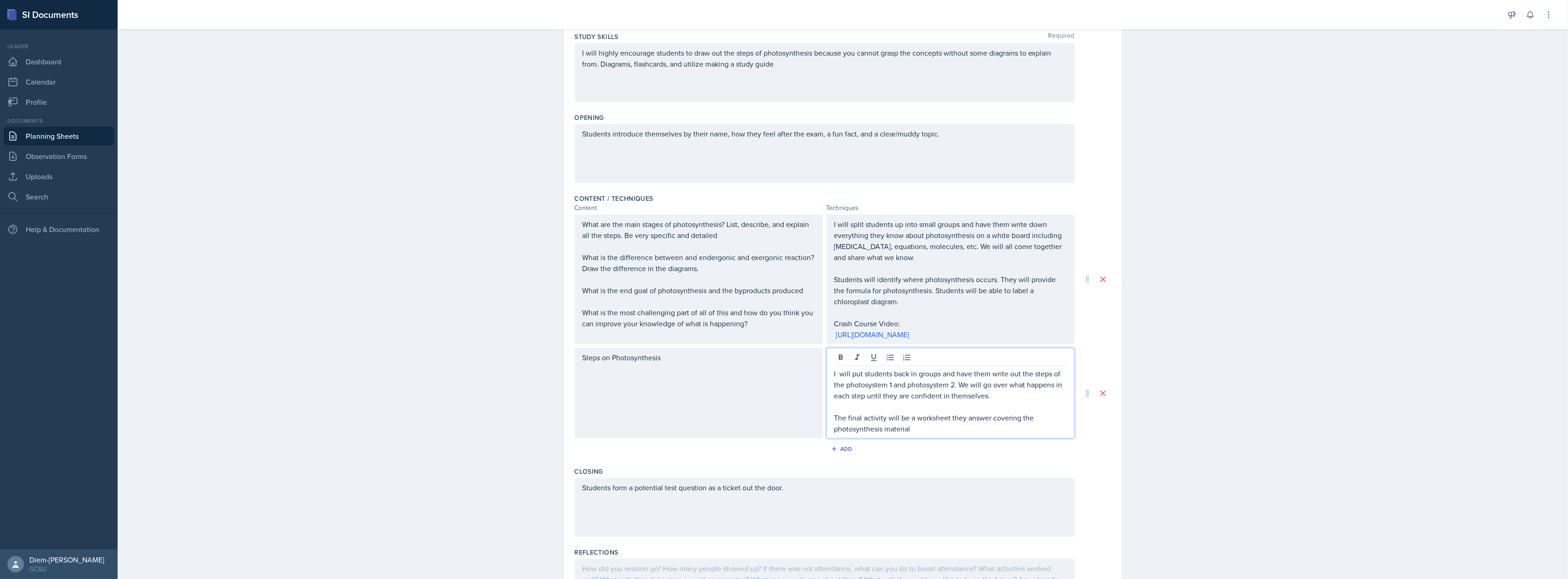
scroll to position [211, 0]
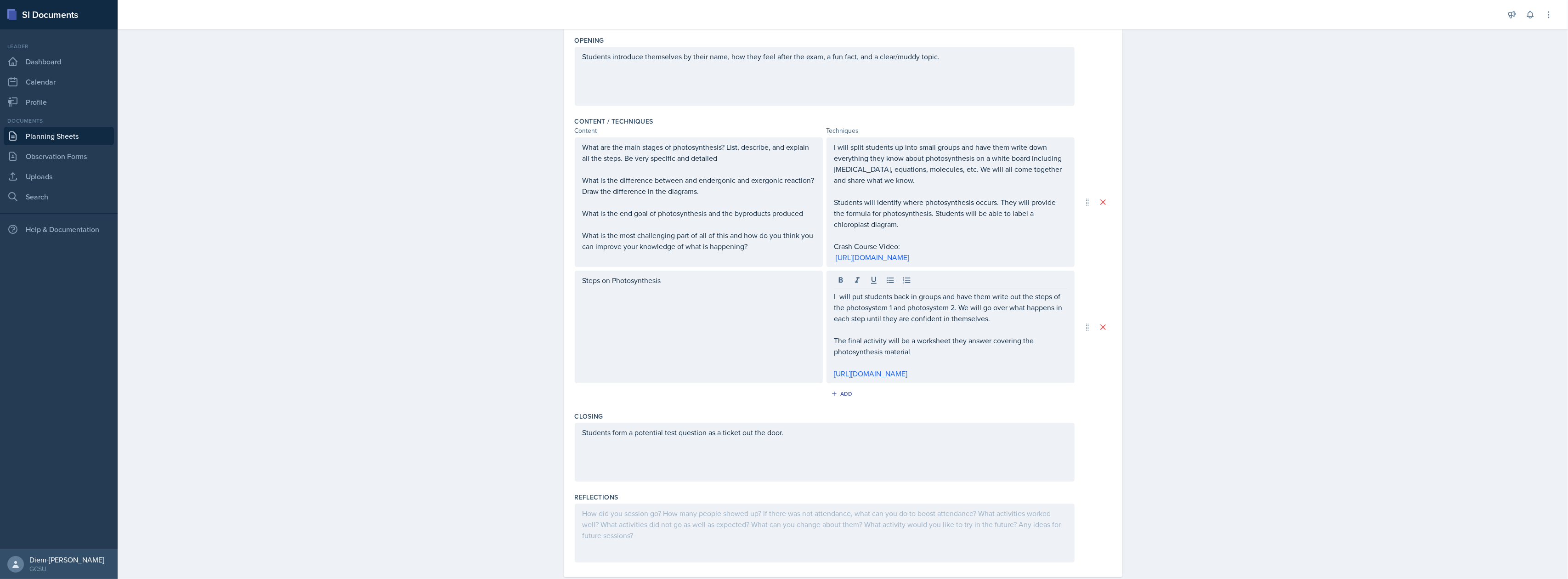
click at [1044, 465] on div "Students form a potential test question as a ticket out the door." at bounding box center [824, 452] width 500 height 59
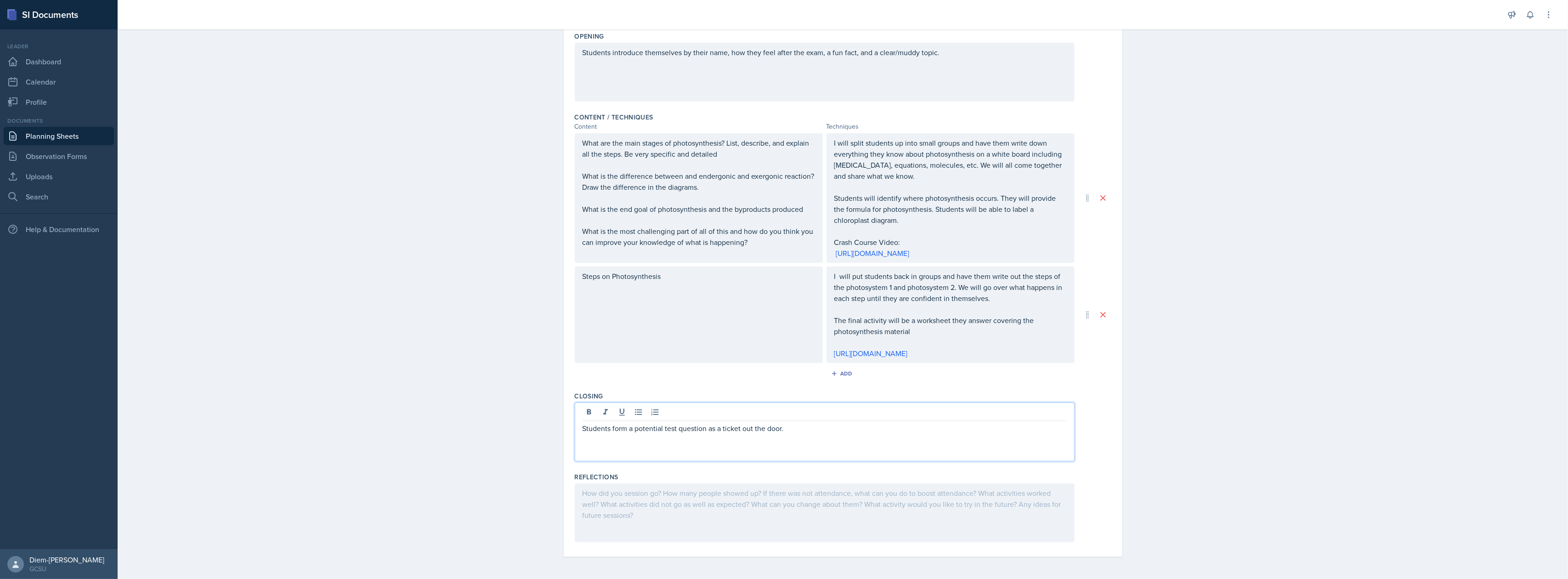
scroll to position [0, 0]
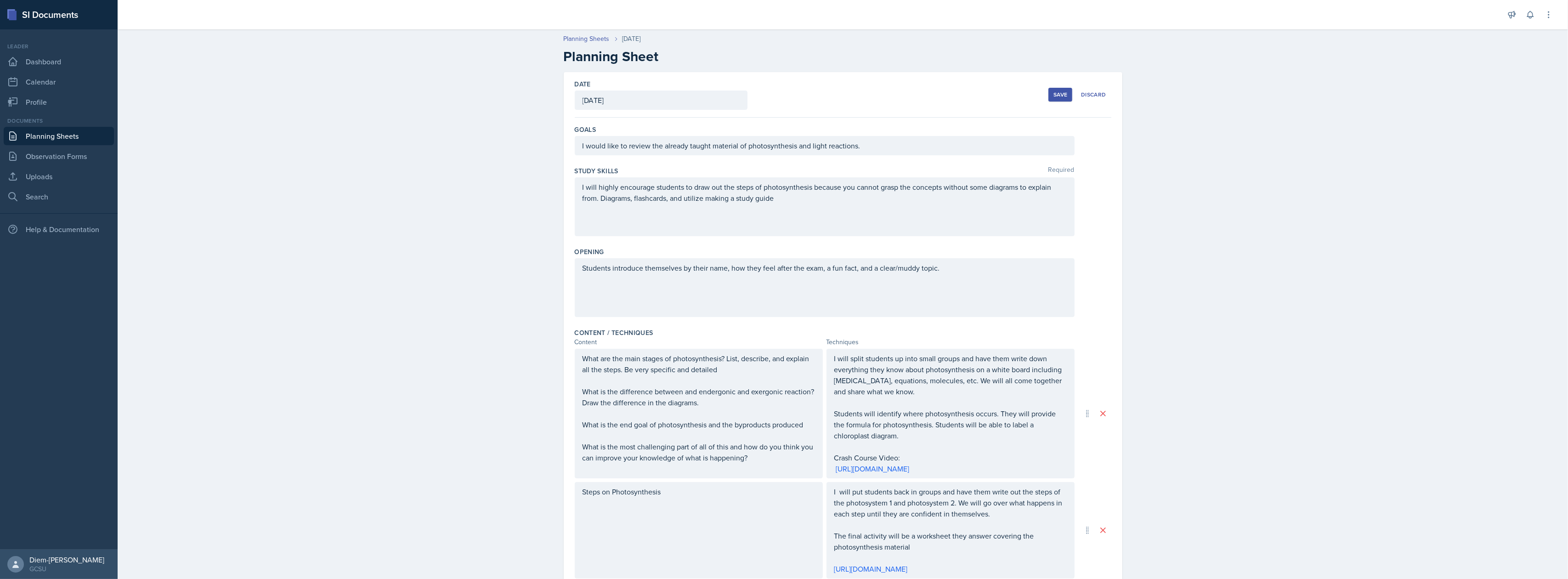
click at [1054, 93] on div "Save" at bounding box center [1060, 94] width 14 height 7
